Goal: Transaction & Acquisition: Purchase product/service

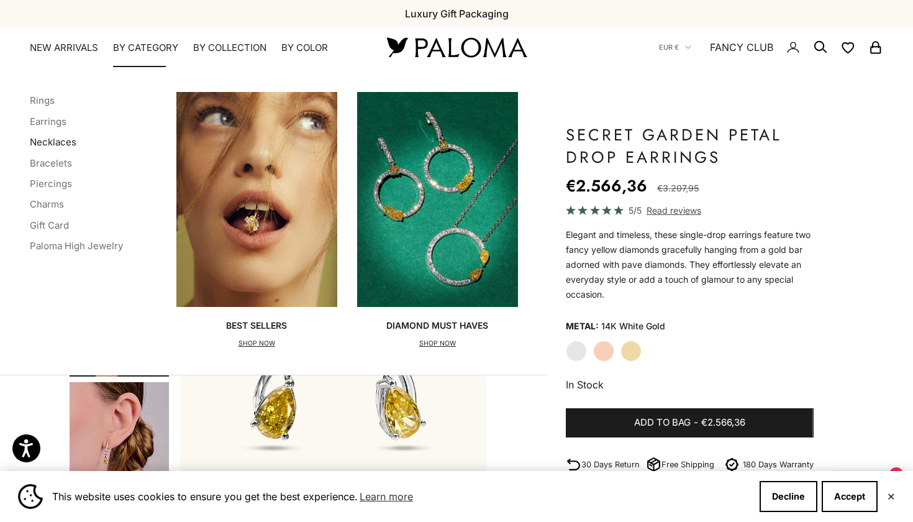
click at [58, 144] on link "Necklaces" at bounding box center [53, 142] width 47 height 12
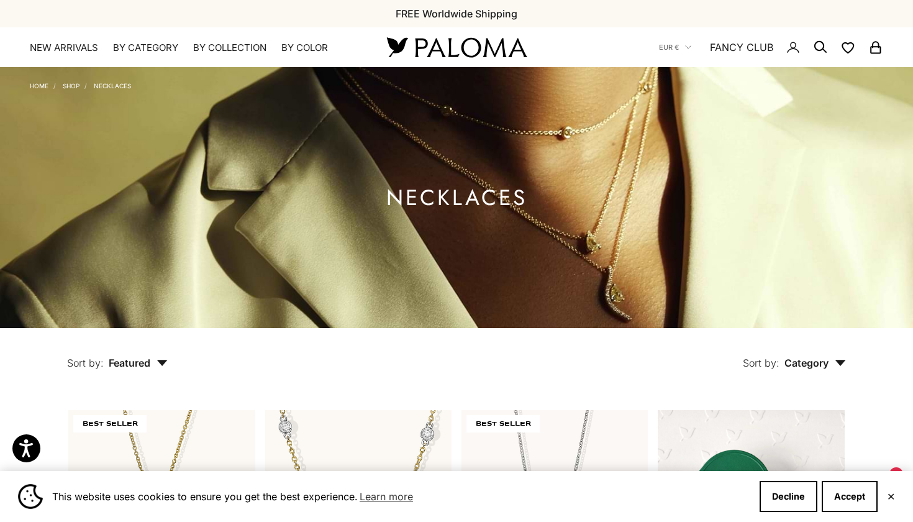
click at [801, 360] on span "Category" at bounding box center [814, 363] width 61 height 12
click at [802, 360] on span "Category" at bounding box center [814, 363] width 61 height 12
click at [148, 359] on span "Featured" at bounding box center [138, 363] width 59 height 12
click at [217, 362] on div "Sort by: Category Sort by Necklace" at bounding box center [535, 354] width 678 height 52
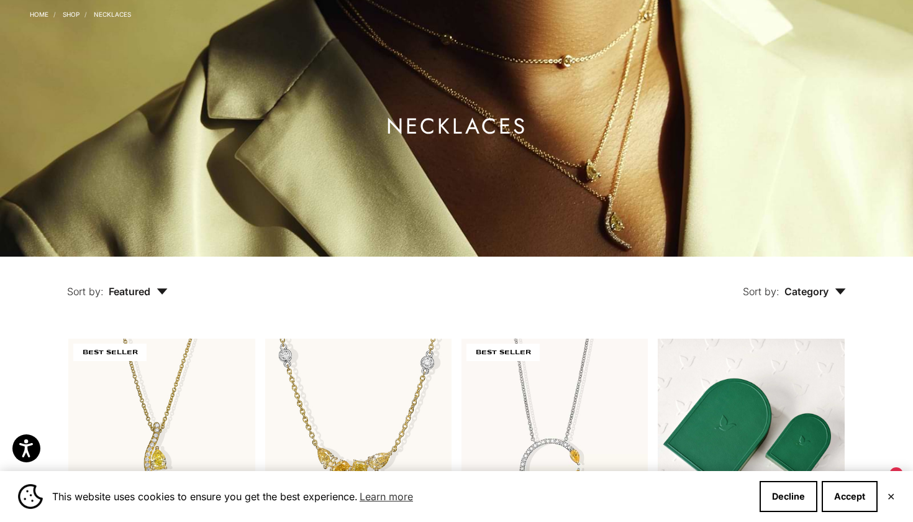
scroll to position [248, 0]
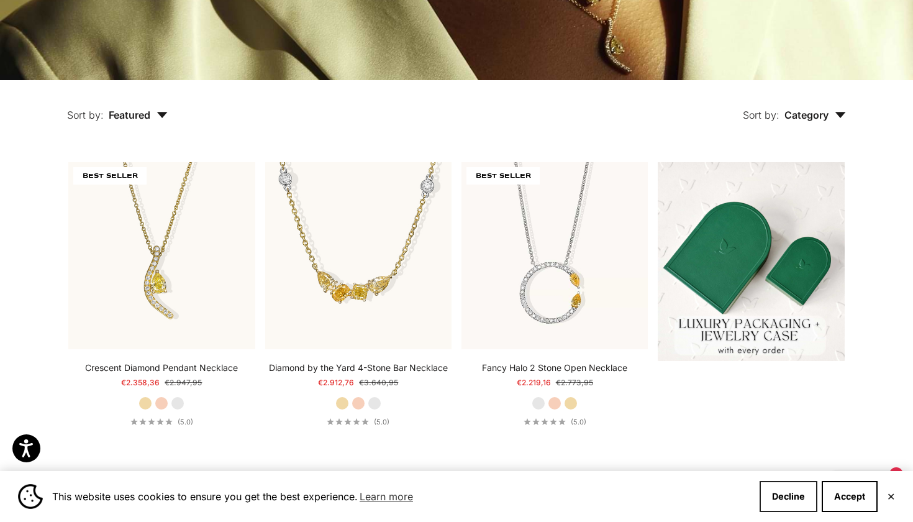
click at [790, 492] on button "Decline" at bounding box center [789, 496] width 58 height 31
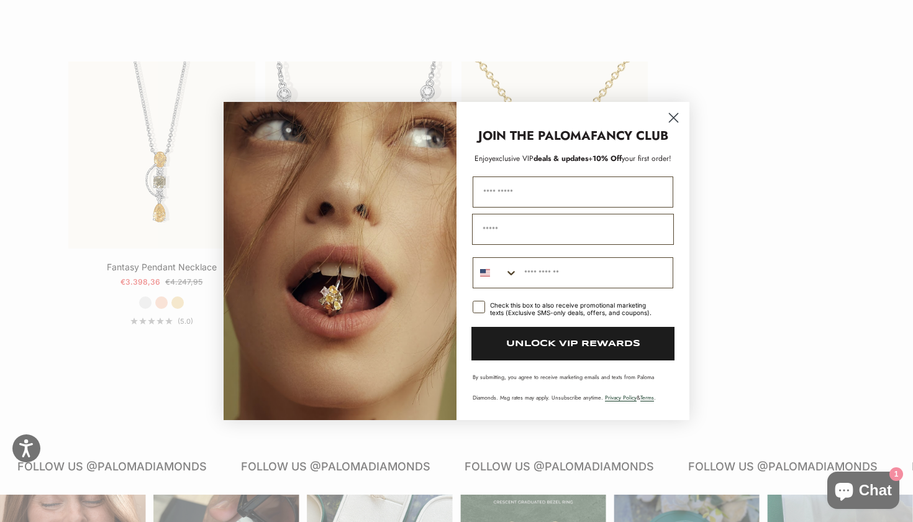
scroll to position [1653, 0]
click at [673, 112] on circle "Close dialog" at bounding box center [673, 117] width 20 height 20
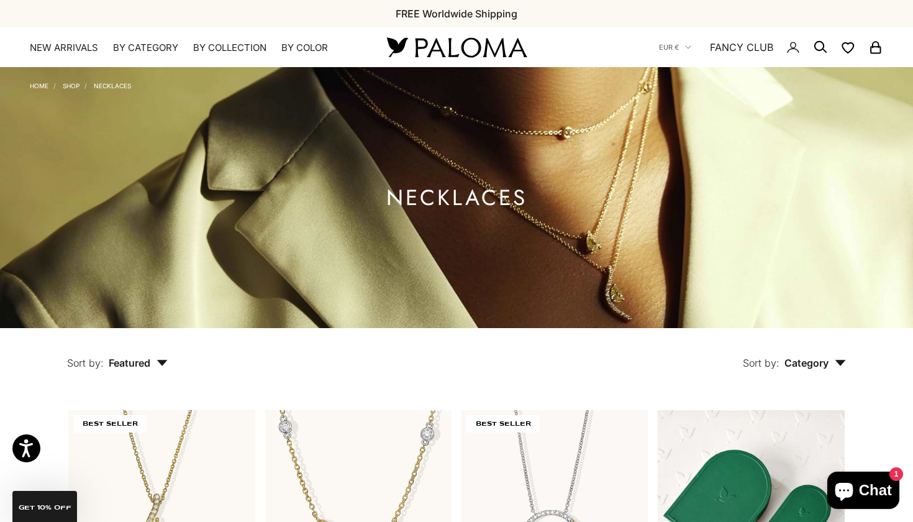
scroll to position [0, 0]
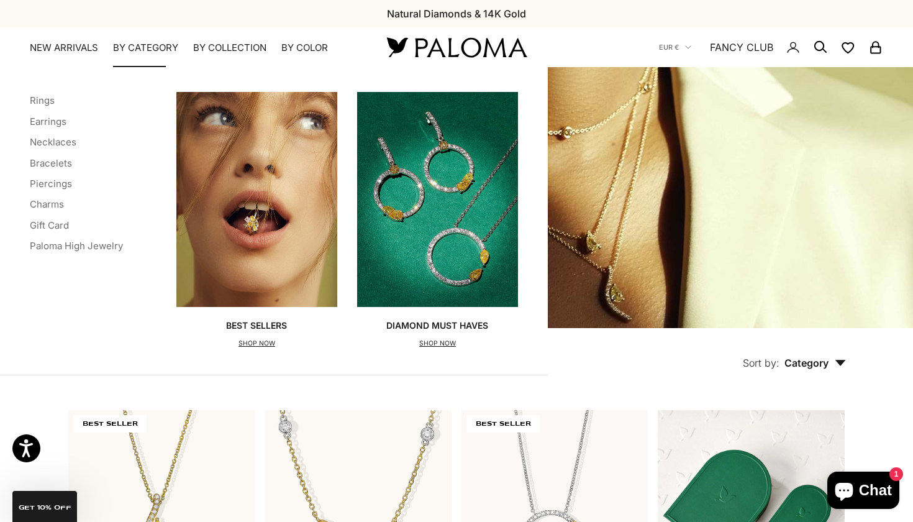
click at [444, 225] on img "Primary navigation" at bounding box center [437, 199] width 161 height 214
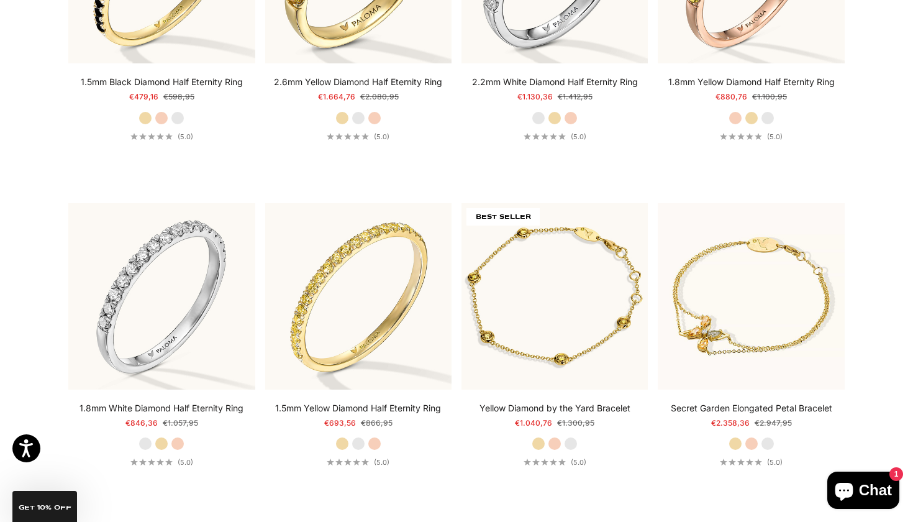
scroll to position [2816, 0]
